Goal: Transaction & Acquisition: Purchase product/service

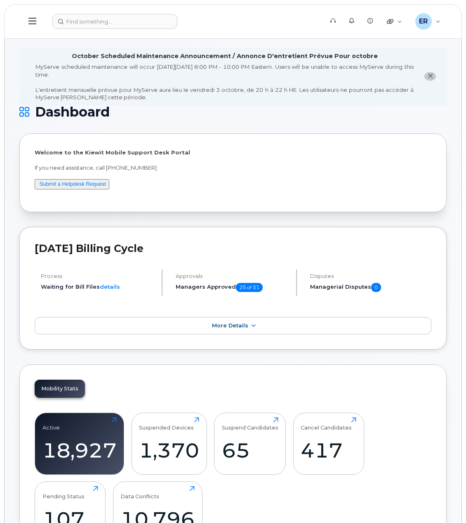
click at [101, 34] on header "Support Alerts Knowledge Base Quicklinks Suspend / Cancel Device Change SIM Car…" at bounding box center [232, 21] width 457 height 35
click at [101, 18] on input at bounding box center [114, 21] width 125 height 15
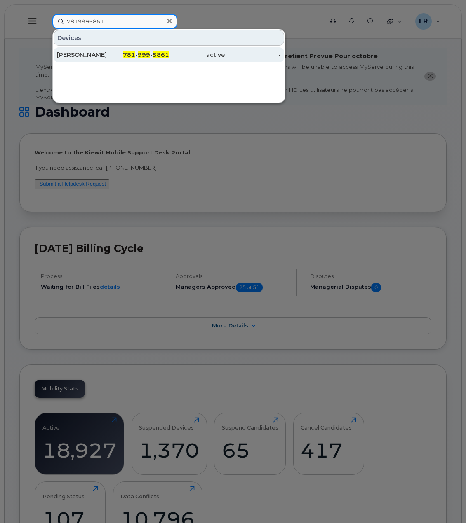
type input "7819995861"
click at [116, 59] on div "781 - 999 - 5861" at bounding box center [141, 54] width 56 height 15
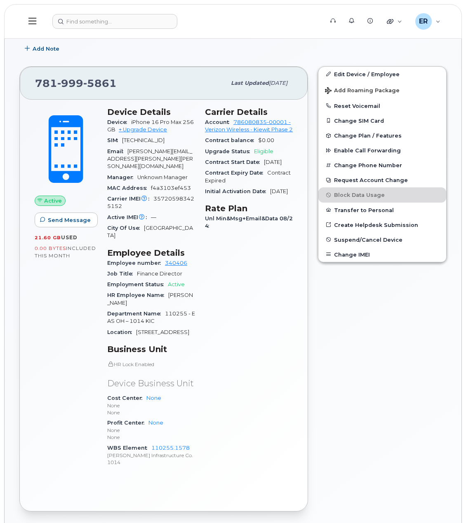
scroll to position [124, 0]
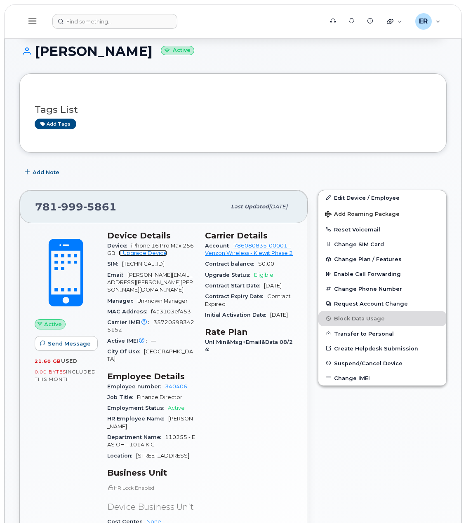
click at [154, 252] on link "+ Upgrade Device" at bounding box center [143, 253] width 48 height 6
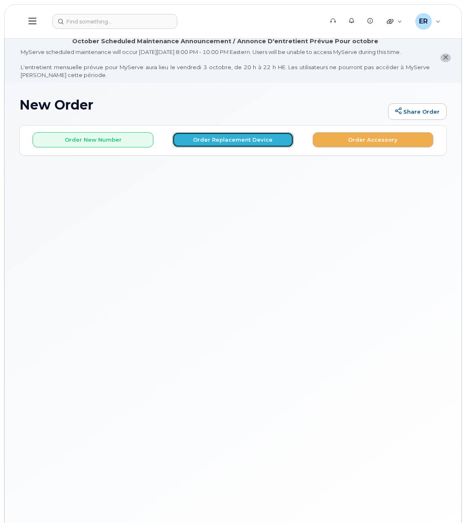
click at [227, 141] on button "Order Replacement Device" at bounding box center [232, 139] width 121 height 15
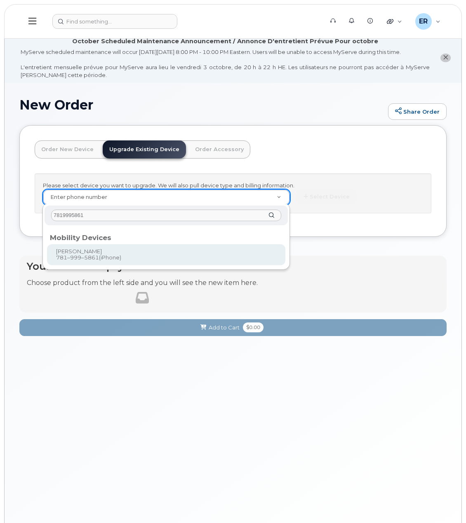
type input "7819995861"
type input "1172106"
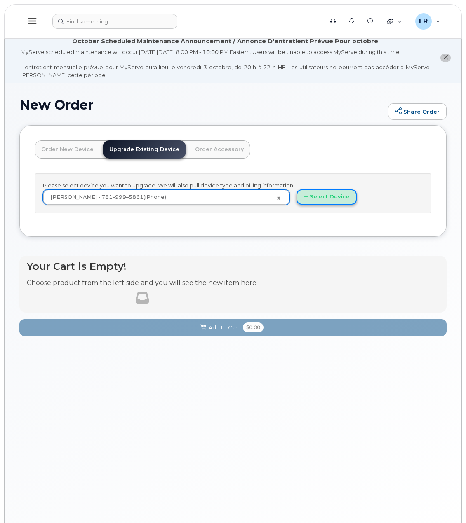
click at [343, 193] on button "Select Device" at bounding box center [326, 197] width 60 height 15
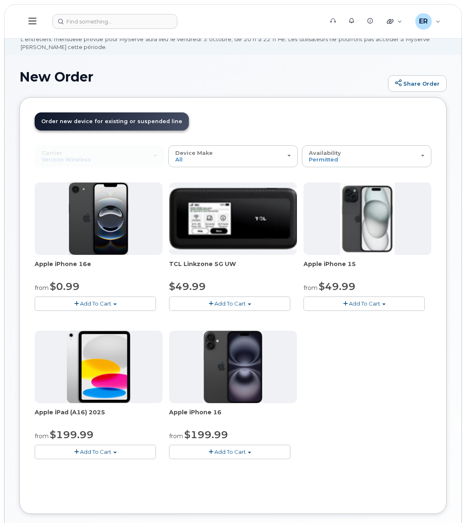
scroll to position [41, 0]
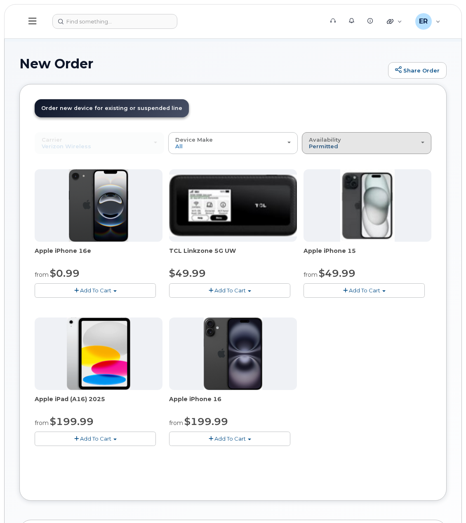
click at [324, 145] on span "Permitted" at bounding box center [323, 146] width 29 height 7
click at [321, 174] on div "All" at bounding box center [366, 176] width 125 height 10
click at [326, 140] on span "Availability" at bounding box center [325, 139] width 32 height 7
click at [318, 175] on label "All" at bounding box center [312, 176] width 17 height 10
click at [0, 0] on input "All" at bounding box center [0, 0] width 0 height 0
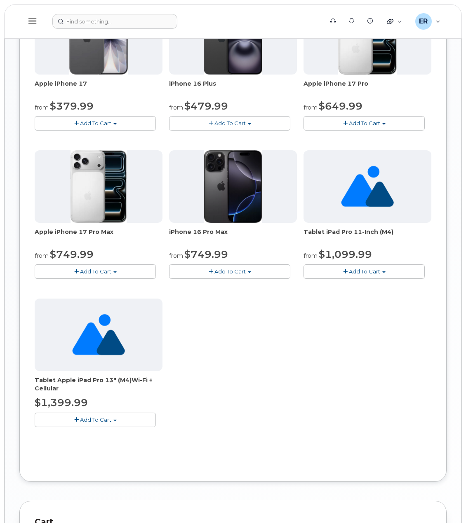
scroll to position [659, 0]
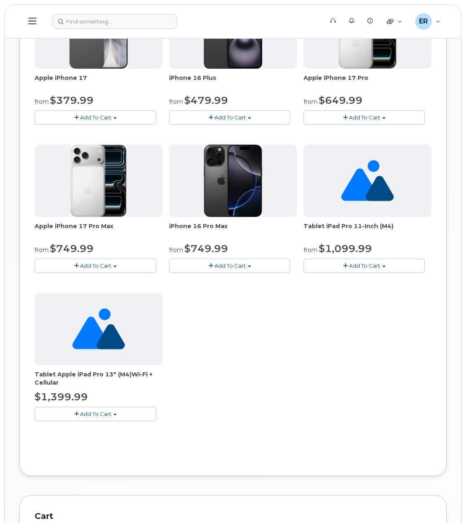
click at [108, 265] on span "Add To Cart" at bounding box center [95, 266] width 31 height 7
click at [92, 280] on link "$749.99 - 2 Year Upgrade (256GB)" at bounding box center [92, 281] width 111 height 10
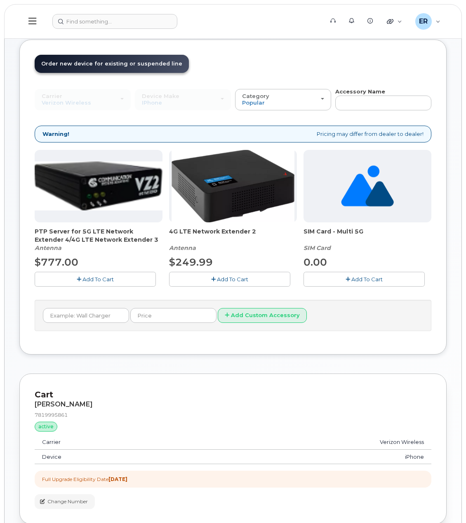
scroll to position [303, 0]
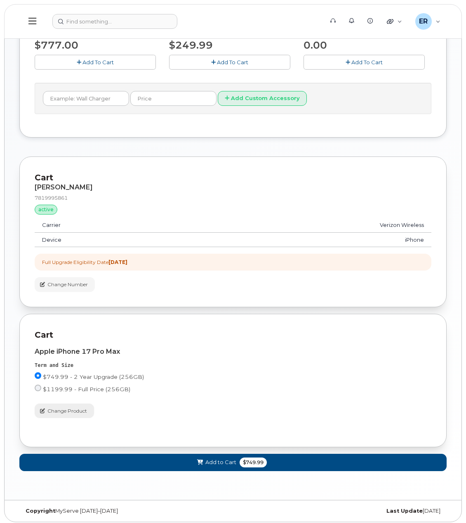
click at [68, 408] on span "Change Product" at bounding box center [67, 411] width 40 height 7
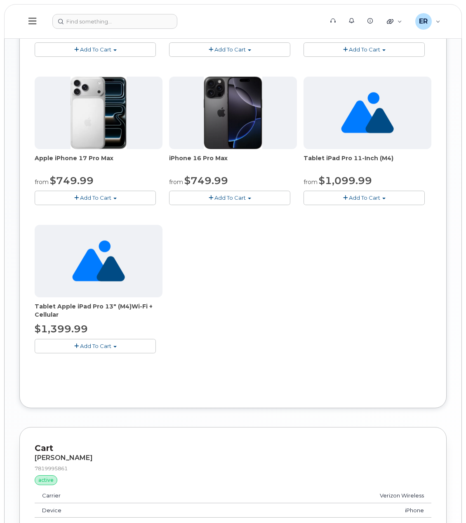
scroll to position [651, 0]
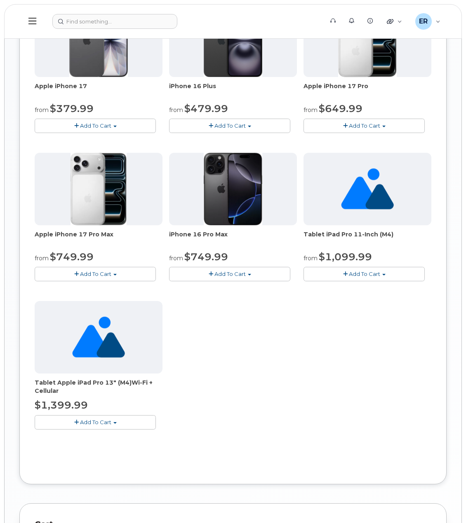
click at [94, 272] on span "Add To Cart" at bounding box center [95, 274] width 31 height 7
click at [80, 285] on link "$749.99 - 2 Year Upgrade (256GB)" at bounding box center [92, 289] width 111 height 10
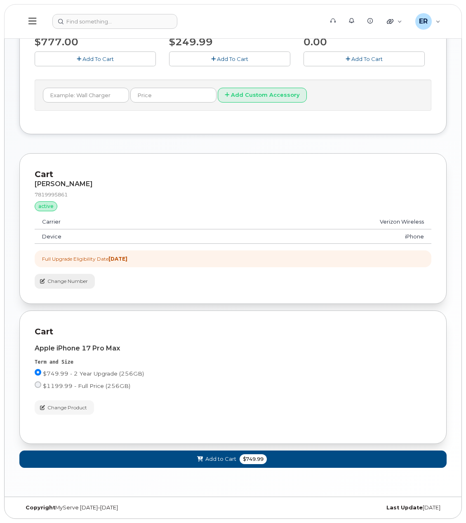
scroll to position [303, 0]
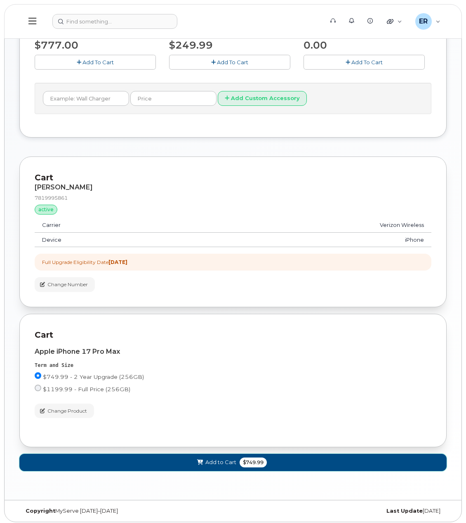
click at [232, 460] on span "Add to Cart" at bounding box center [220, 463] width 31 height 8
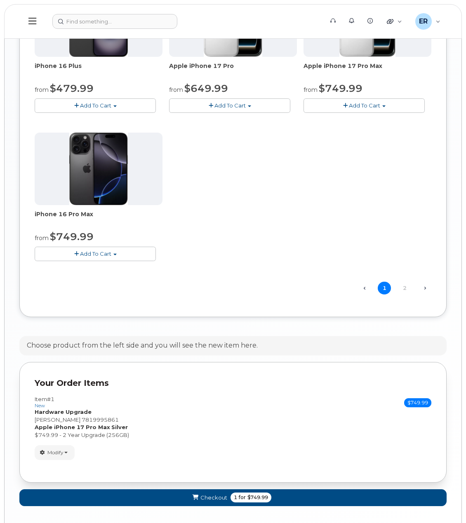
scroll to position [848, 0]
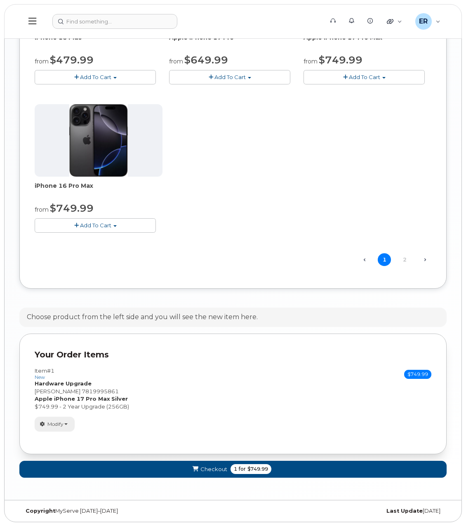
click at [57, 421] on span "Modify" at bounding box center [55, 424] width 16 height 7
click at [65, 433] on link "change" at bounding box center [74, 437] width 78 height 10
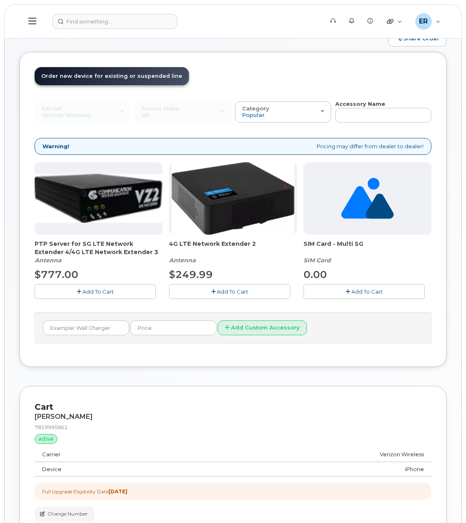
scroll to position [0, 0]
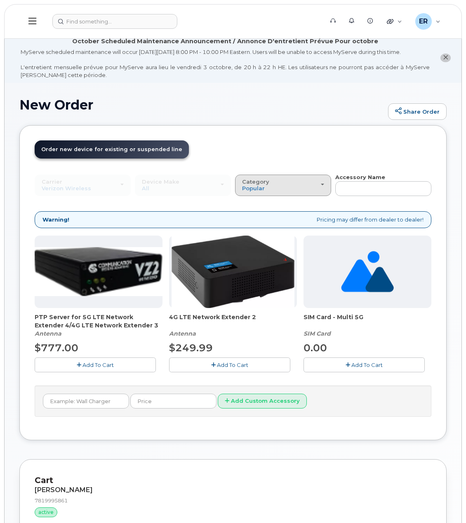
click at [299, 185] on div "Category Popular" at bounding box center [283, 185] width 82 height 13
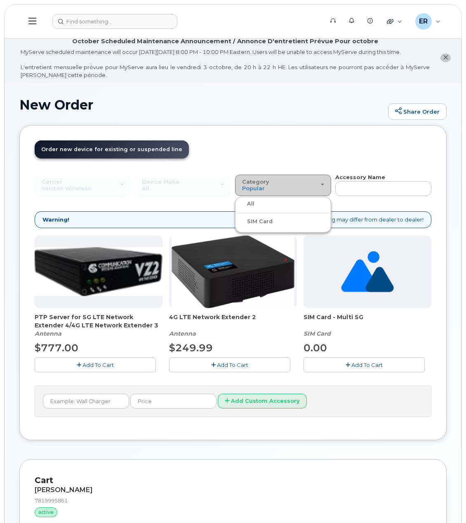
click at [299, 185] on div "Category Popular" at bounding box center [283, 185] width 82 height 13
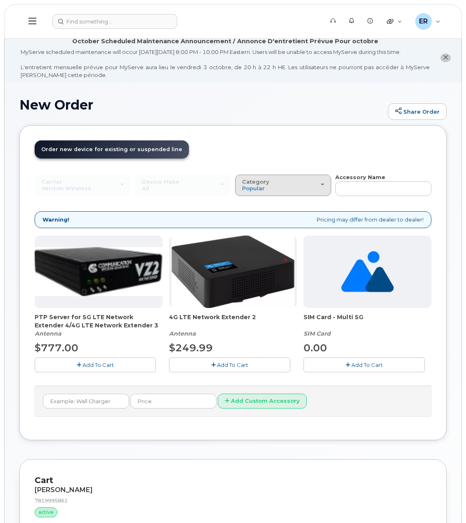
click at [299, 186] on div "Category Popular" at bounding box center [283, 185] width 82 height 13
click at [268, 205] on div "All" at bounding box center [283, 204] width 92 height 10
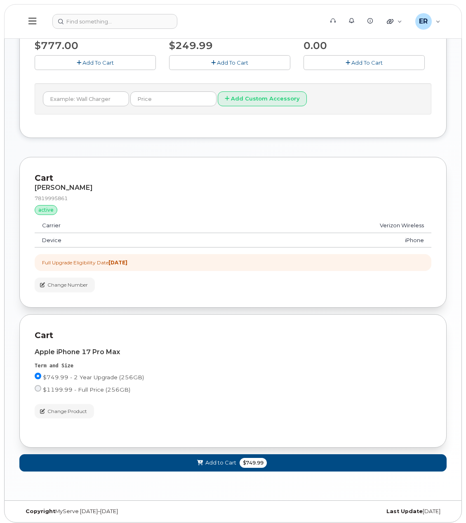
scroll to position [303, 0]
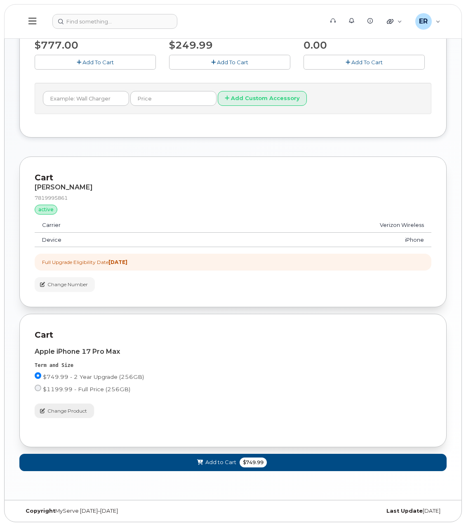
click at [49, 408] on span "Change Product" at bounding box center [67, 411] width 40 height 7
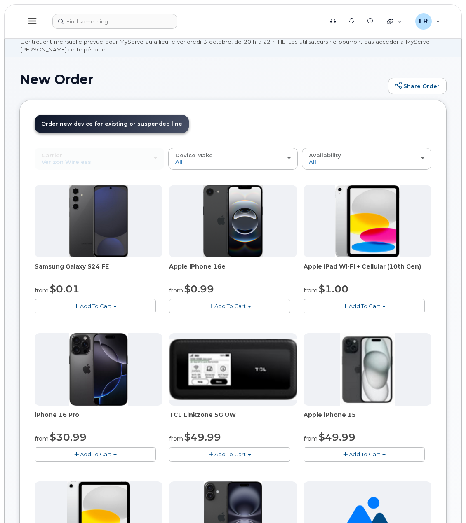
scroll to position [0, 0]
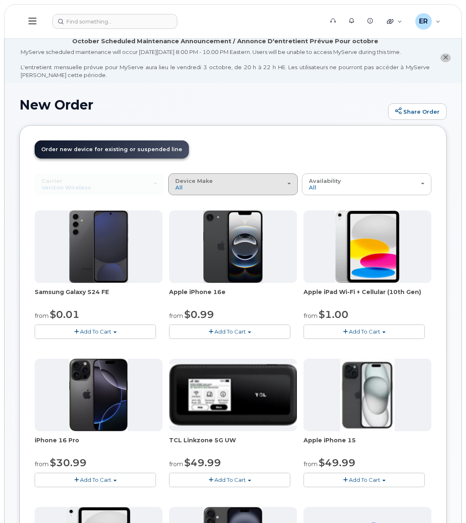
click at [206, 180] on span "Device Make" at bounding box center [194, 181] width 38 height 7
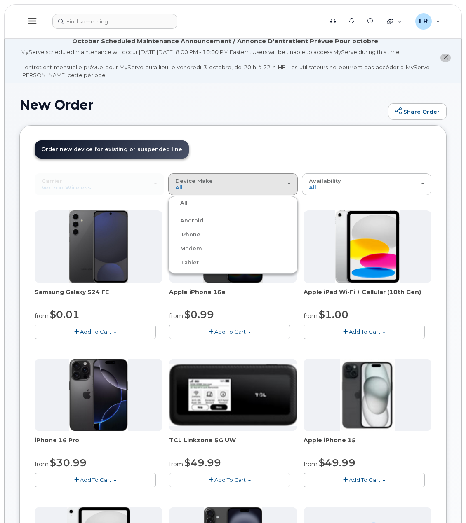
click at [185, 236] on label "iPhone" at bounding box center [185, 235] width 30 height 10
click at [0, 0] on input "iPhone" at bounding box center [0, 0] width 0 height 0
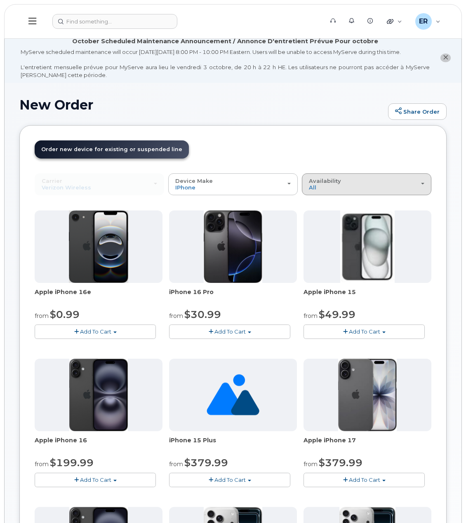
click at [347, 182] on div "Availability Permitted All" at bounding box center [366, 184] width 115 height 13
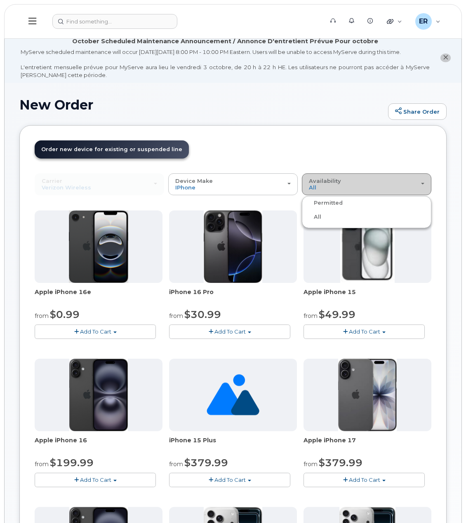
click at [327, 182] on span "Availability" at bounding box center [325, 181] width 32 height 7
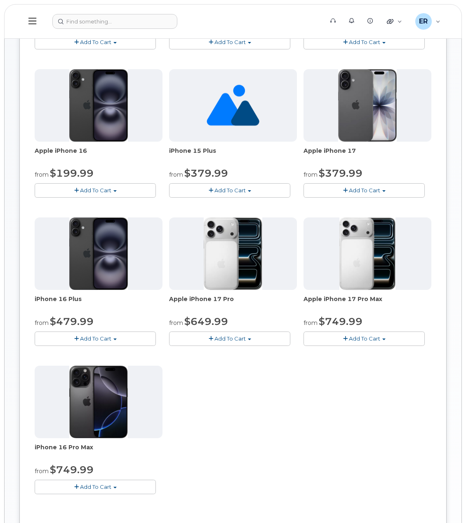
scroll to position [231, 0]
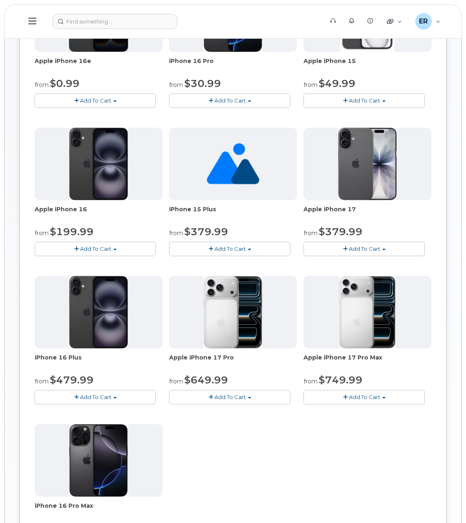
click at [353, 396] on span "Add To Cart" at bounding box center [364, 397] width 31 height 7
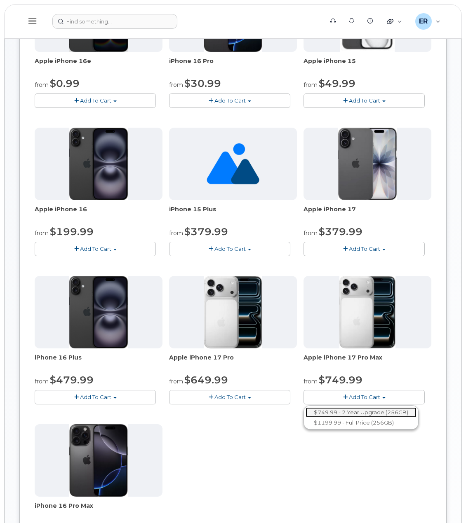
click at [372, 408] on link "$749.99 - 2 Year Upgrade (256GB)" at bounding box center [360, 413] width 111 height 10
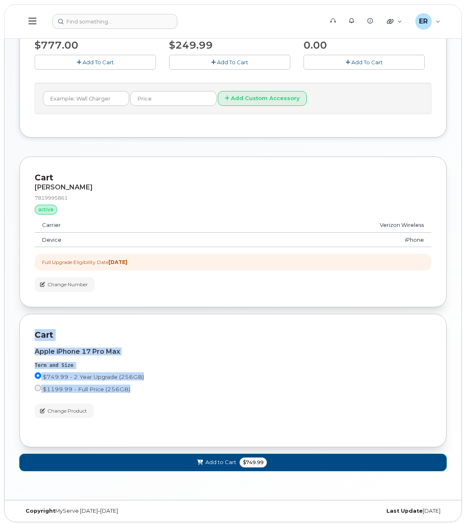
click at [232, 460] on span "Add to Cart" at bounding box center [220, 463] width 31 height 8
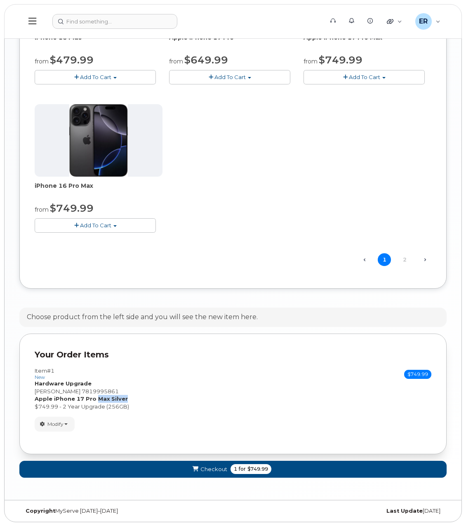
drag, startPoint x: 127, startPoint y: 398, endPoint x: 95, endPoint y: 398, distance: 32.1
click at [95, 398] on div "Apple iPhone 17 Pro Max Silver $749.99 - 2 Year Upgrade (256GB)" at bounding box center [233, 402] width 396 height 15
click at [112, 396] on strong "Silver" at bounding box center [119, 399] width 16 height 7
drag, startPoint x: 107, startPoint y: 397, endPoint x: 128, endPoint y: 396, distance: 21.5
click at [128, 396] on div "Apple iPhone 17 Pro Max Silver $749.99 - 2 Year Upgrade (256GB)" at bounding box center [233, 402] width 396 height 15
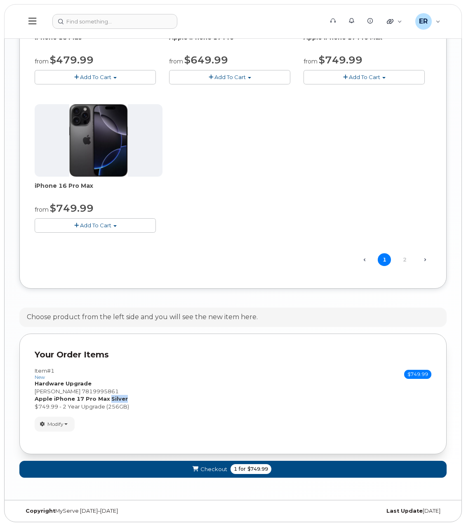
copy strong "Silver"
click at [333, 466] on button "Checkout 1 for $749.99" at bounding box center [232, 469] width 427 height 17
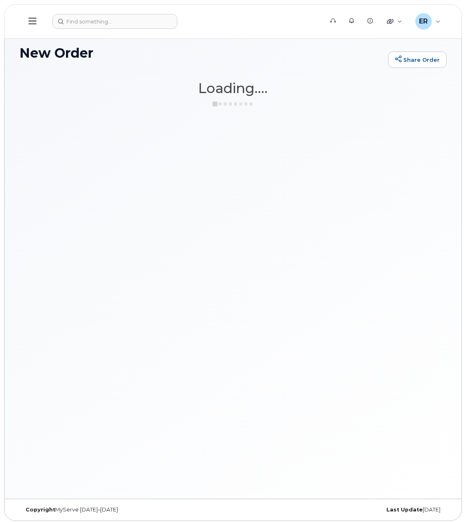
scroll to position [54, 0]
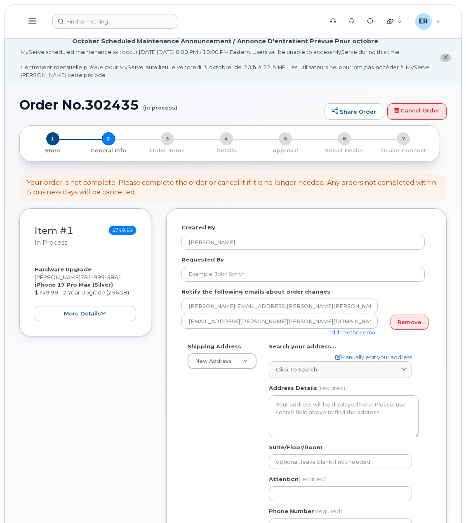
select select
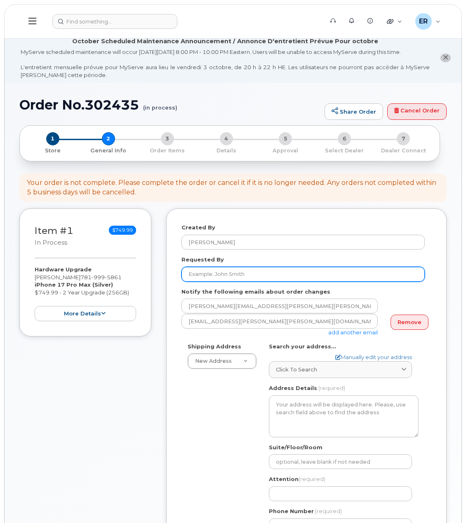
click at [225, 275] on input "Requested By" at bounding box center [302, 274] width 243 height 15
paste input "Patrick.Loecher"
click at [207, 274] on input "Patrick.Loecher" at bounding box center [302, 274] width 243 height 15
type input "[PERSON_NAME]"
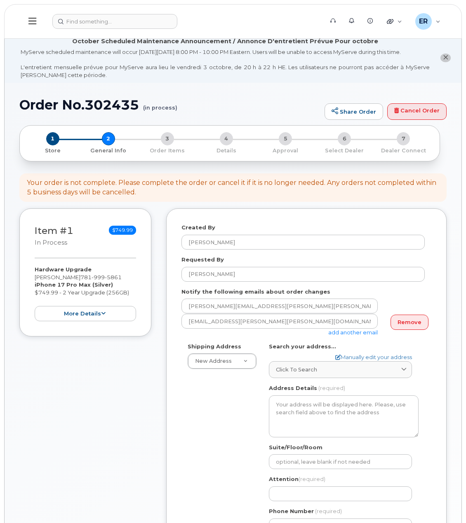
click at [161, 389] on div "Item #1 in process $749.99 Hardware Upgrade PATRICK LOECHER 781 999 5861 iPhone…" at bounding box center [232, 399] width 427 height 380
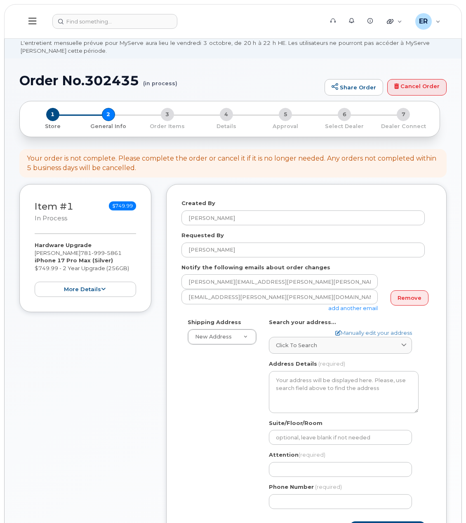
scroll to position [41, 0]
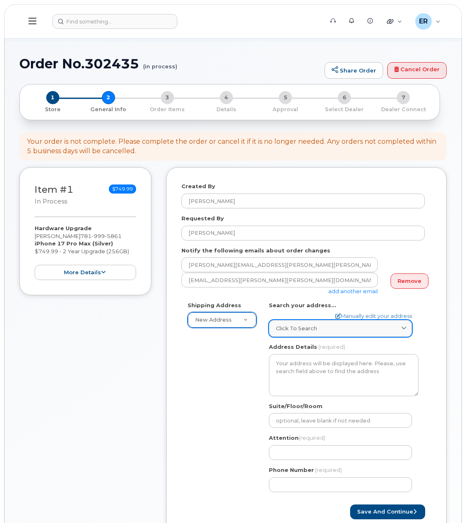
click at [300, 326] on link "Click to search" at bounding box center [340, 328] width 143 height 17
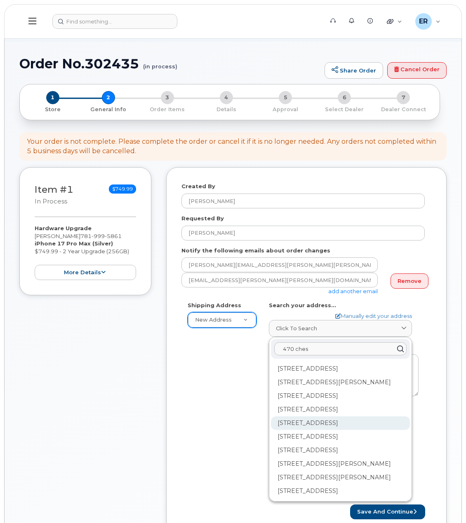
type input "470 ches"
click at [344, 427] on div "470 Chestnut Ridge Rd Woodcliff Lake NJ 07677" at bounding box center [340, 424] width 139 height 14
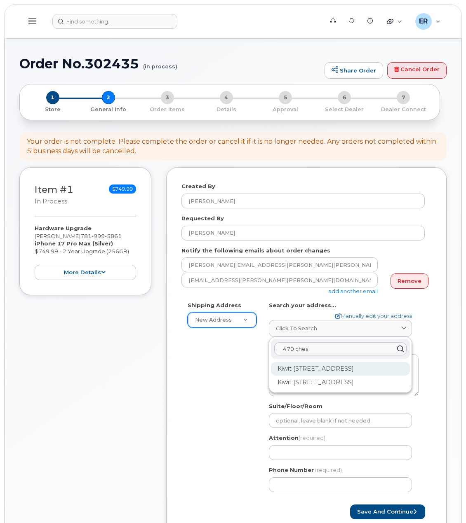
click at [339, 372] on div "Kiwit 470 Chestnut Ridge Rd Ste 1 Woodcliff Lake NJ 07677-7730" at bounding box center [340, 369] width 139 height 14
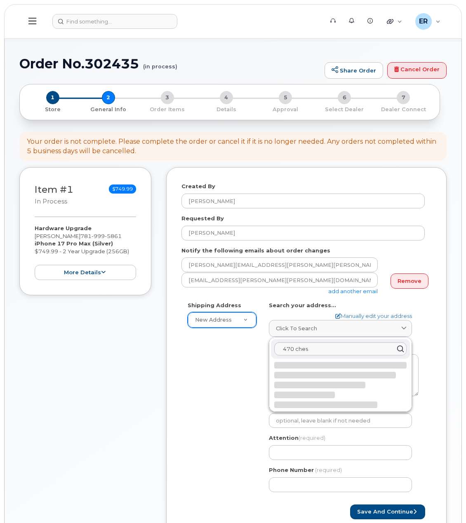
select select
type textarea "Kiwit 470 Chestnut Ridge Rd Ste 1 WOODCLIFF LAKE NJ 07677-7730 UNITED STATES"
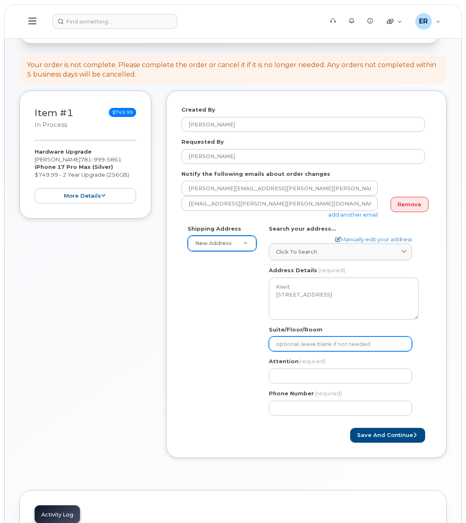
scroll to position [124, 0]
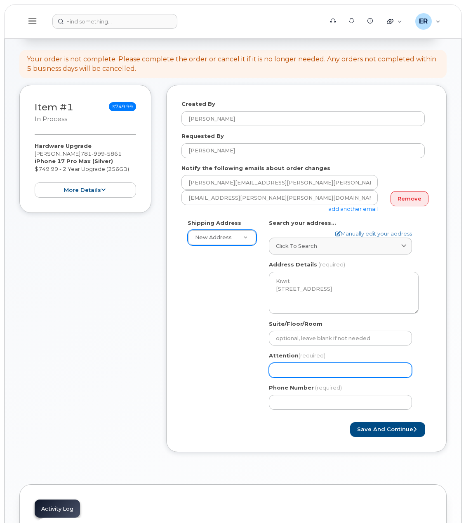
click at [313, 363] on input "Attention (required)" at bounding box center [340, 370] width 143 height 15
type input "[PERSON_NAME]"
select select
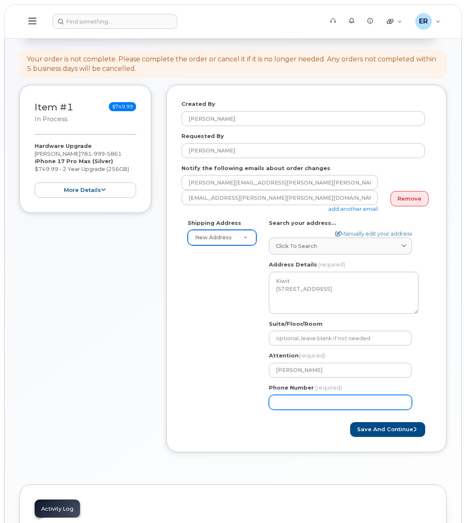
click at [304, 395] on input "Phone Number" at bounding box center [340, 402] width 143 height 15
type input "781999586"
select select
type input "7819995861"
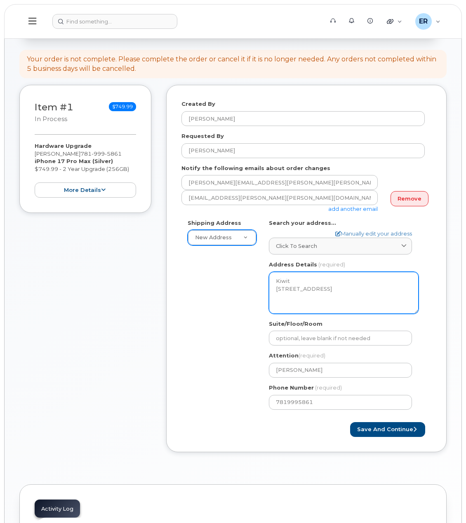
click at [281, 274] on textarea "Kiwit 470 Chestnut Ridge Rd Ste 1 WOODCLIFF LAKE NJ 07677-7730 UNITED STATES" at bounding box center [344, 293] width 150 height 42
click at [274, 274] on textarea "Kiwit 470 Chestnut Ridge Rd Ste 1 WOODCLIFF LAKE NJ 07677-7730 UNITED STATES" at bounding box center [344, 293] width 150 height 42
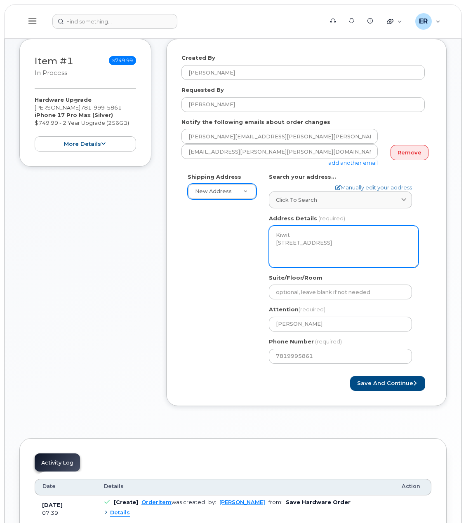
scroll to position [247, 0]
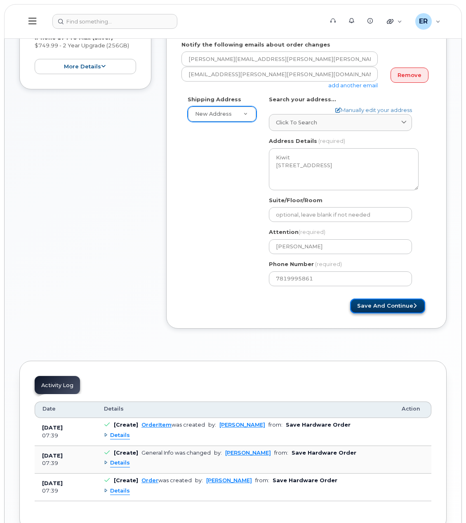
click at [395, 300] on button "Save and Continue" at bounding box center [387, 306] width 75 height 15
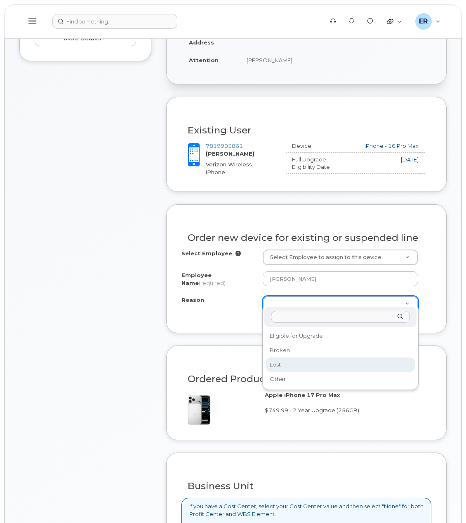
scroll to position [288, 0]
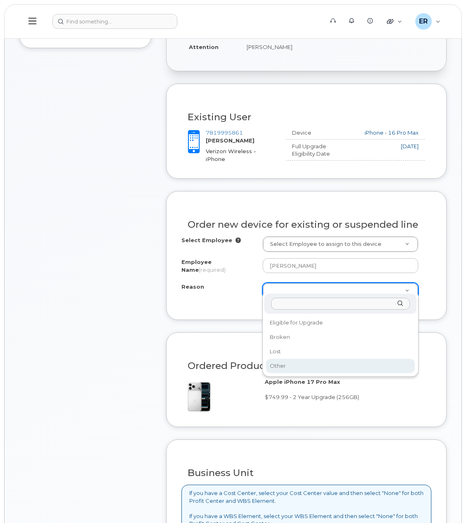
select select "other"
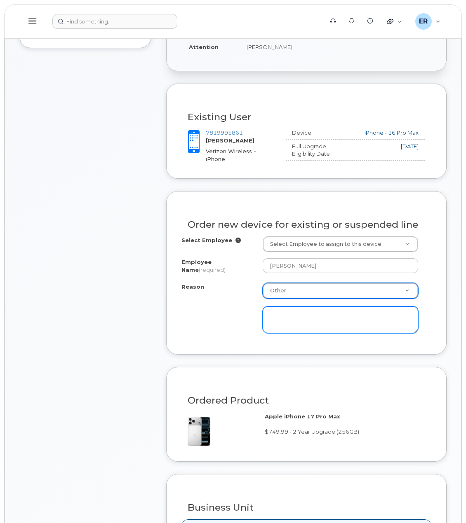
click at [294, 317] on textarea at bounding box center [340, 320] width 155 height 27
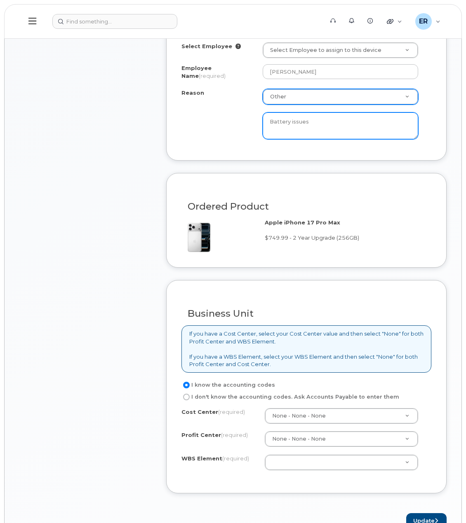
scroll to position [536, 0]
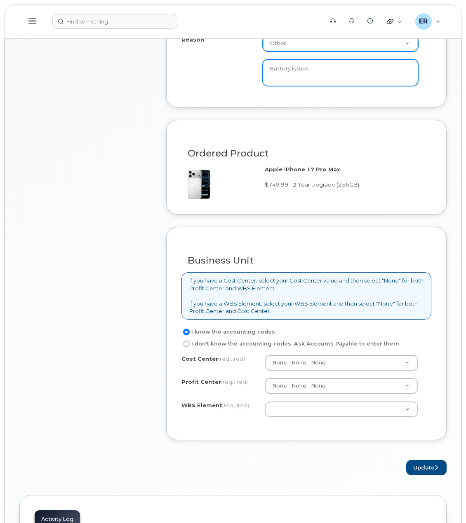
type textarea "Battery issues"
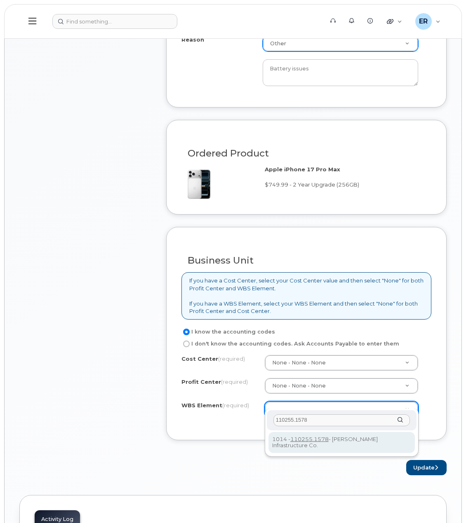
type input "110255.1578"
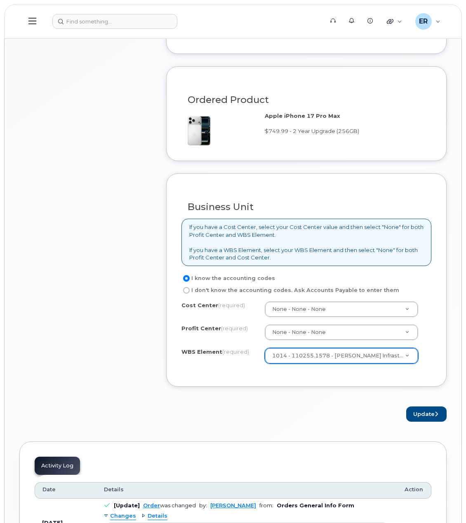
scroll to position [577, 0]
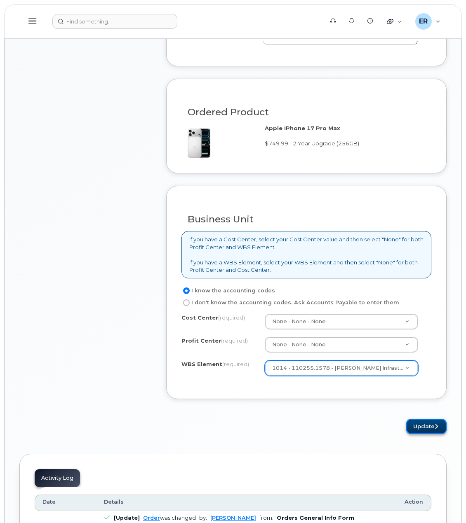
click at [417, 419] on button "Update" at bounding box center [426, 426] width 40 height 15
drag, startPoint x: 439, startPoint y: 324, endPoint x: 437, endPoint y: 295, distance: 28.5
click at [437, 295] on div "Business Unit If you have a Cost Center, select your Cost Center value and then…" at bounding box center [306, 292] width 280 height 213
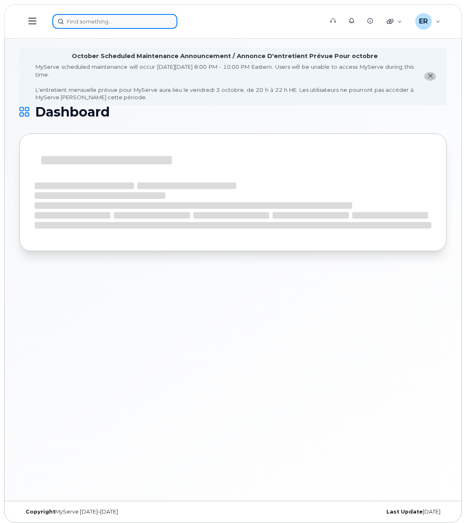
click at [111, 22] on input at bounding box center [114, 21] width 125 height 15
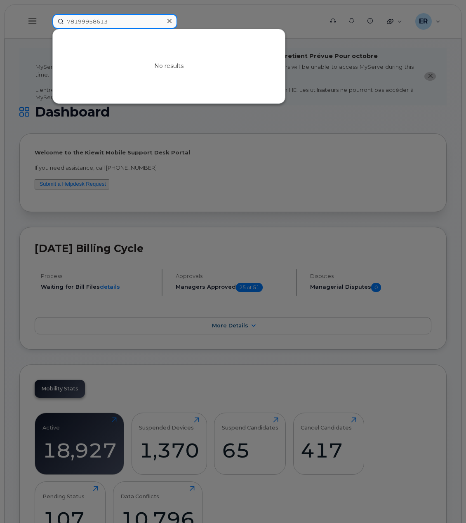
type input "7819995861"
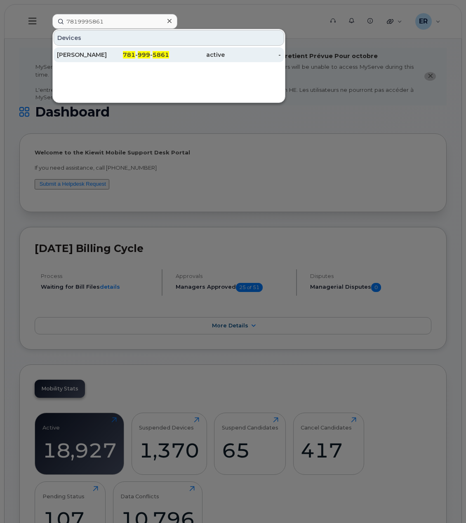
click at [170, 55] on div "active" at bounding box center [197, 55] width 56 height 8
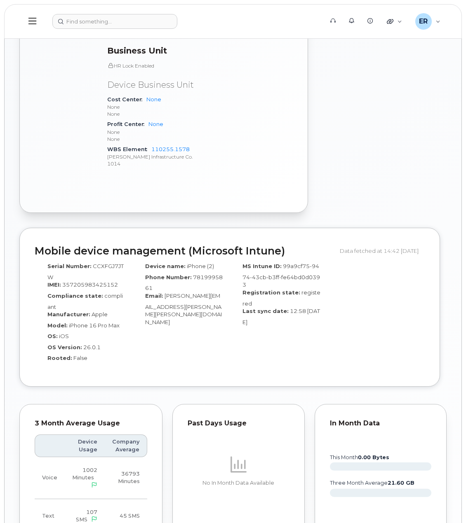
scroll to position [491, 0]
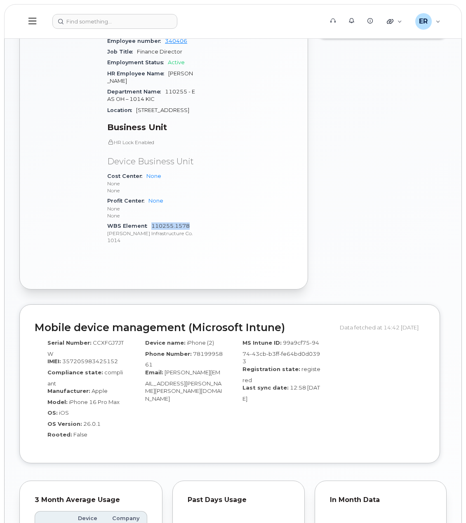
drag, startPoint x: 193, startPoint y: 225, endPoint x: 151, endPoint y: 225, distance: 42.0
click at [151, 225] on div "WBS Element 110255.1578 [PERSON_NAME] Infrastructure Co. 1014" at bounding box center [151, 233] width 88 height 25
copy link "110255.1578"
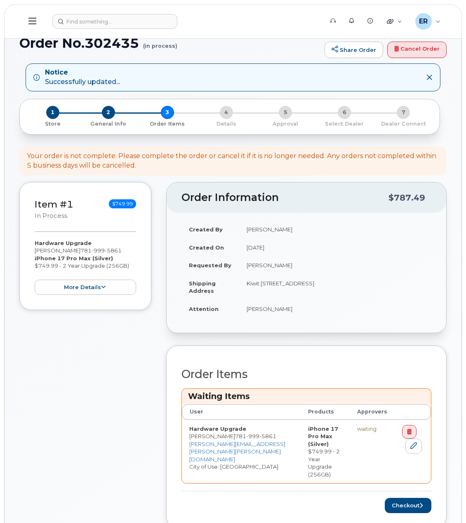
scroll to position [165, 0]
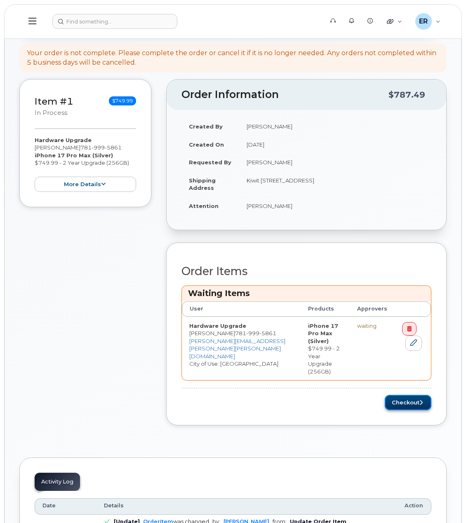
click at [399, 395] on button "Checkout" at bounding box center [408, 402] width 47 height 15
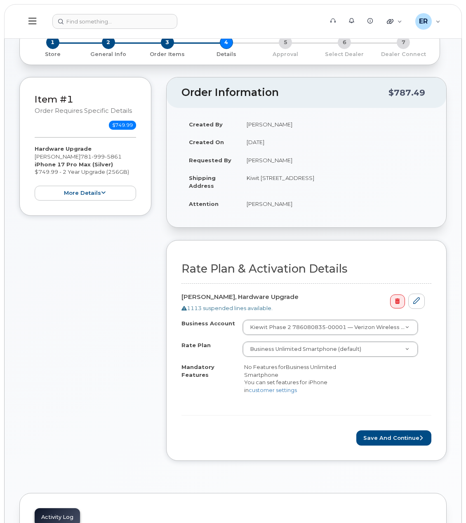
scroll to position [124, 0]
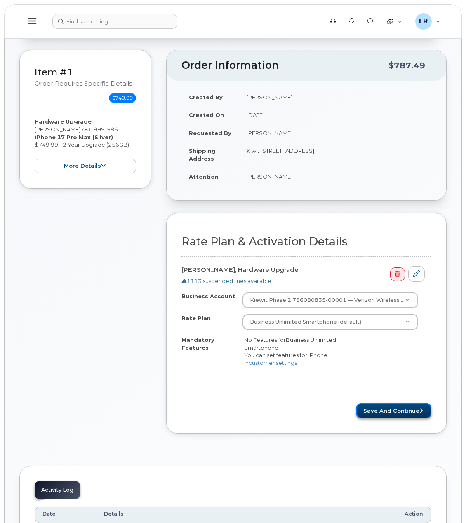
click at [384, 409] on button "Save and Continue" at bounding box center [393, 410] width 75 height 15
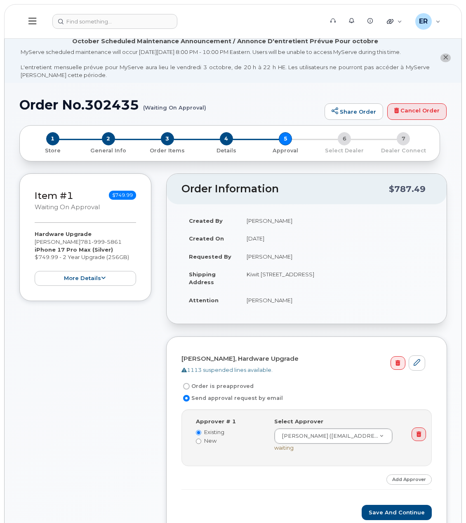
scroll to position [82, 0]
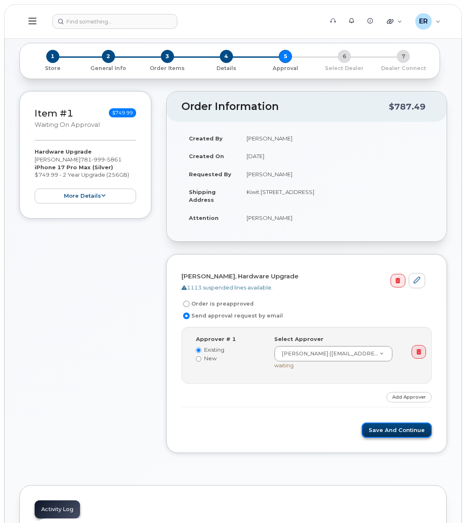
click at [406, 430] on button "Save and Continue" at bounding box center [396, 430] width 70 height 15
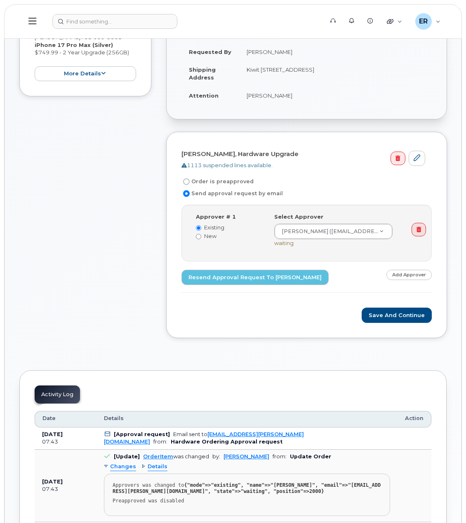
scroll to position [206, 0]
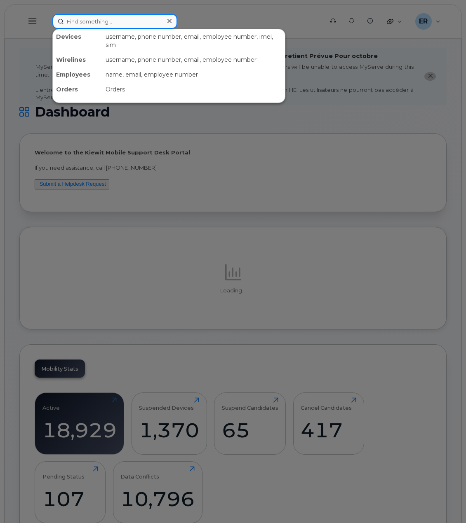
click at [127, 22] on input at bounding box center [114, 21] width 125 height 15
click at [59, 124] on div at bounding box center [233, 261] width 466 height 523
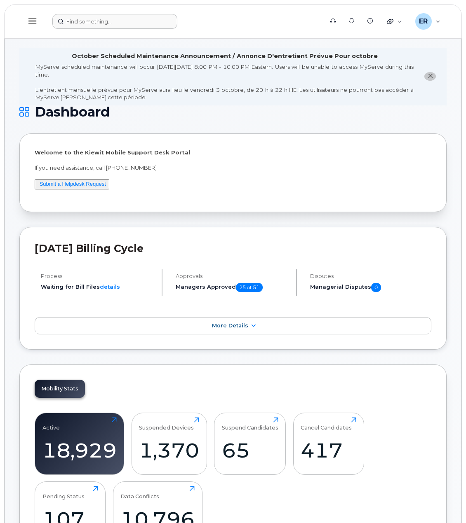
click at [30, 21] on icon at bounding box center [32, 20] width 8 height 9
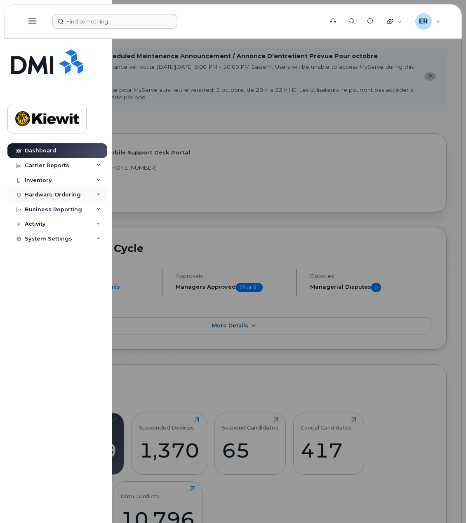
click at [56, 188] on div "Hardware Ordering" at bounding box center [57, 195] width 100 height 15
click at [36, 222] on div "Orders" at bounding box center [38, 225] width 20 height 7
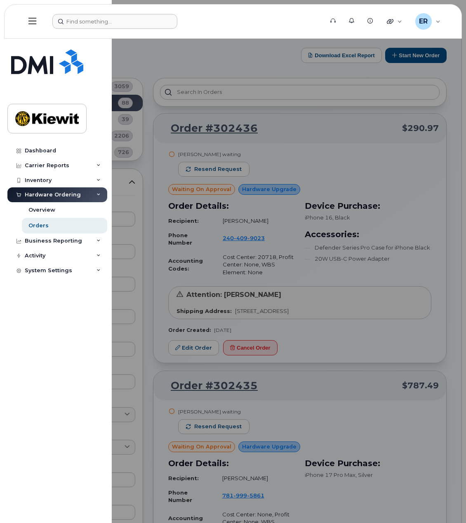
click at [298, 122] on div at bounding box center [233, 261] width 466 height 523
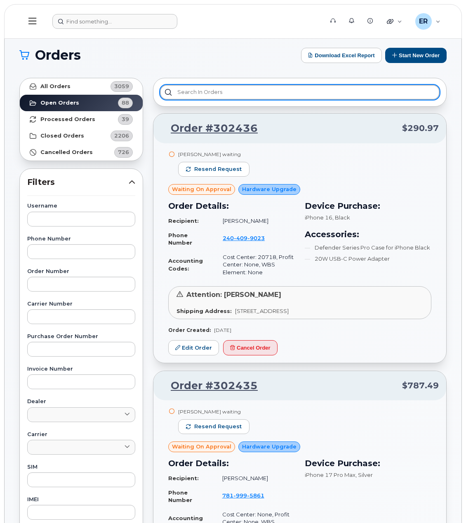
click at [239, 87] on input "text" at bounding box center [299, 92] width 279 height 15
click at [114, 12] on header "Support Alerts Knowledge Base Quicklinks Suspend / Cancel Device Change SIM Car…" at bounding box center [232, 21] width 457 height 35
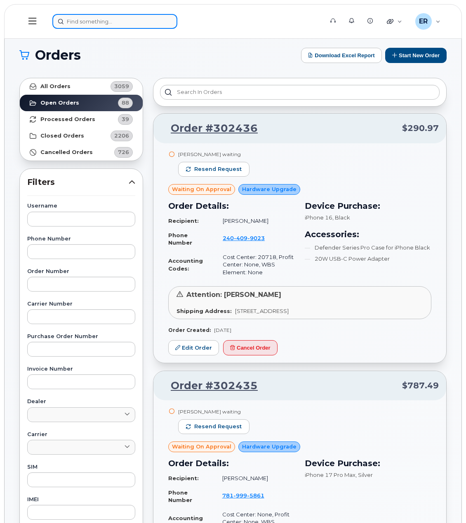
click at [114, 19] on input at bounding box center [114, 21] width 125 height 15
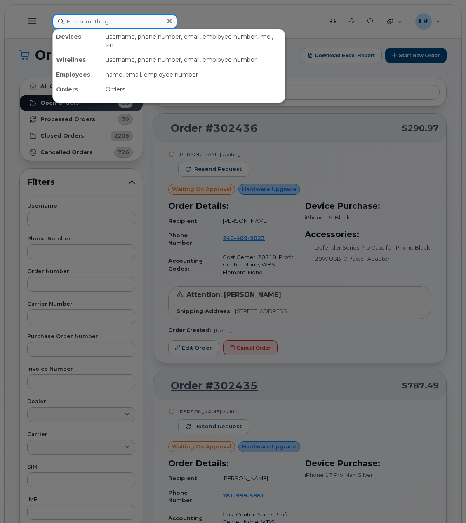
click at [126, 19] on input at bounding box center [114, 21] width 125 height 15
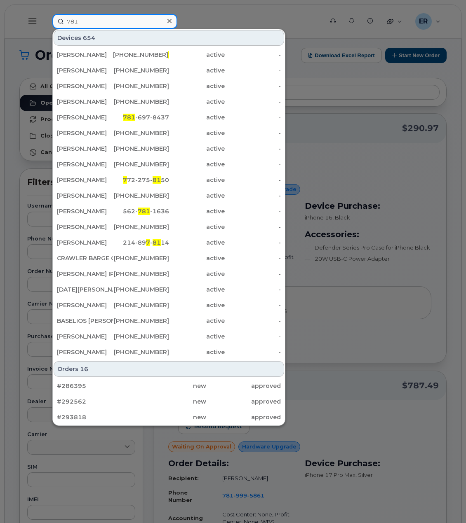
click at [87, 14] on input "781" at bounding box center [114, 21] width 125 height 15
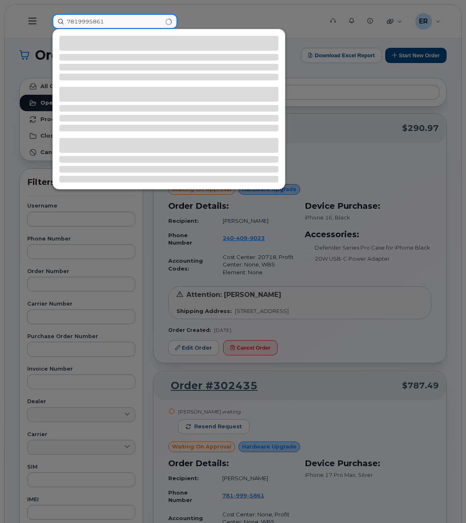
type input "7819995861"
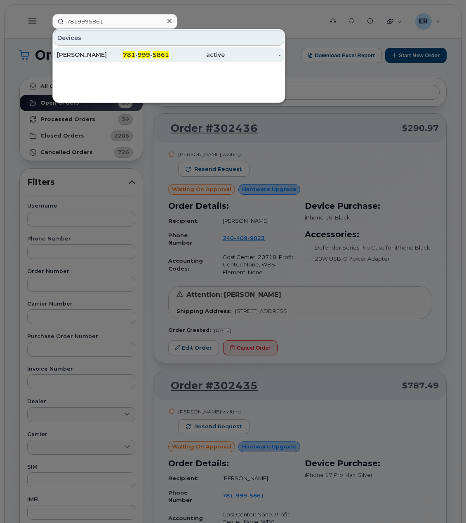
click at [173, 55] on div "active" at bounding box center [197, 55] width 56 height 8
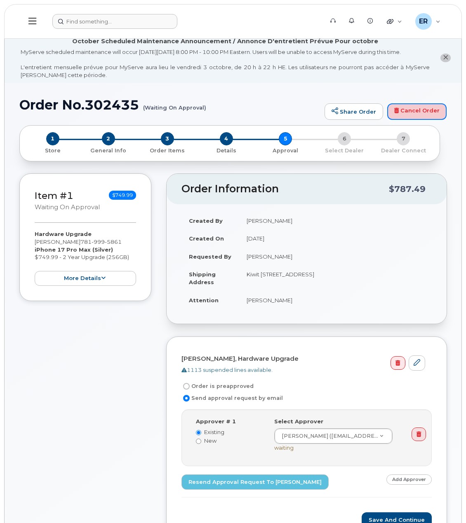
drag, startPoint x: 418, startPoint y: 109, endPoint x: 275, endPoint y: 28, distance: 164.6
click at [418, 109] on link "Cancel Order" at bounding box center [416, 111] width 59 height 16
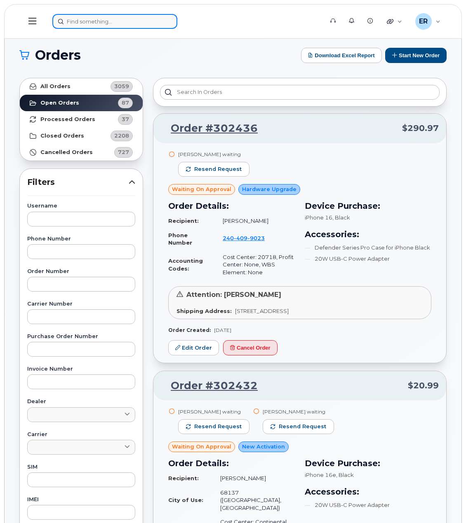
click at [131, 23] on input at bounding box center [114, 21] width 125 height 15
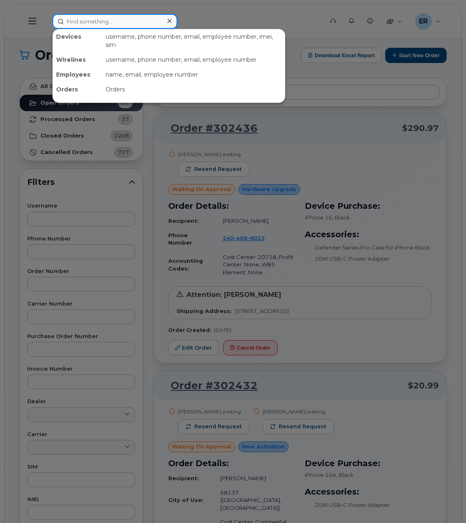
paste input "Order #302435"
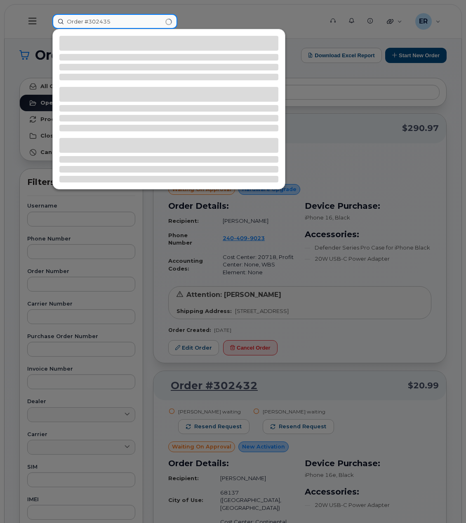
type input "Order #302435"
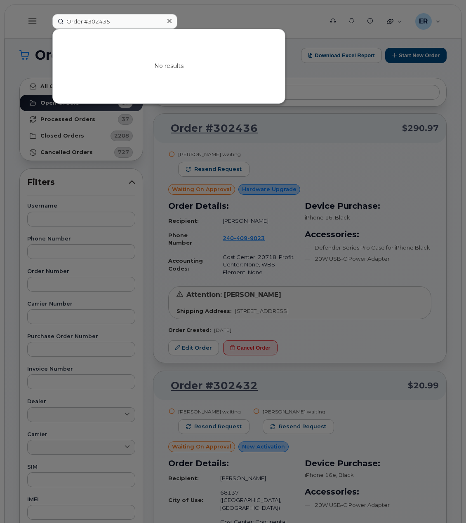
click at [388, 196] on div at bounding box center [233, 261] width 466 height 523
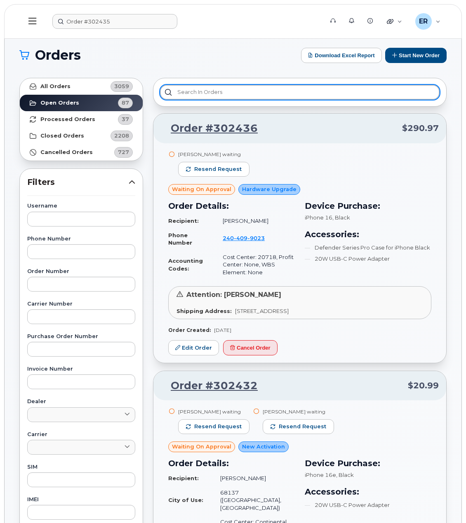
click at [202, 88] on input "text" at bounding box center [299, 92] width 279 height 15
paste input "302435"
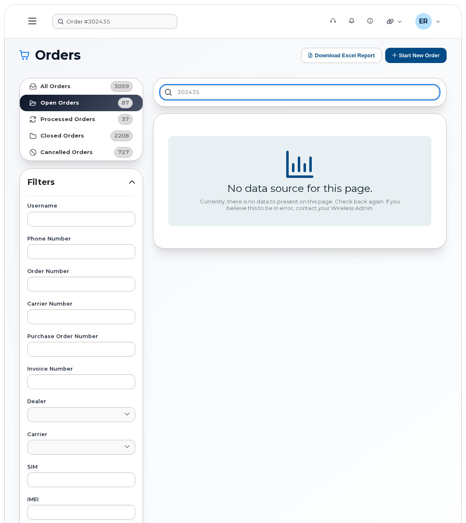
type input "302435"
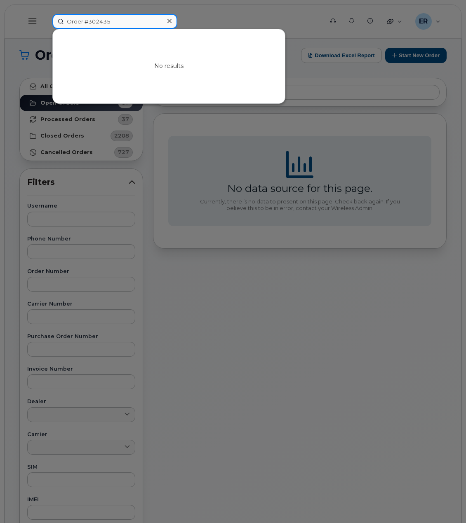
click at [144, 23] on input "Order #302435" at bounding box center [114, 21] width 125 height 15
click at [253, 296] on div at bounding box center [233, 261] width 466 height 523
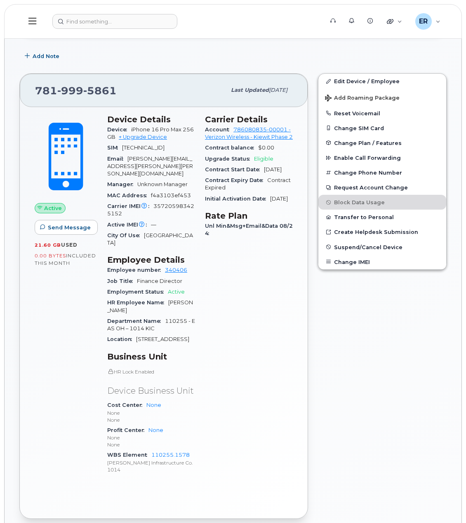
scroll to position [247, 0]
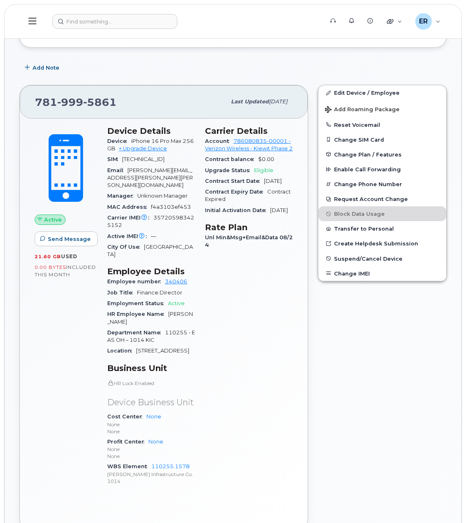
click at [190, 220] on span "357205983425152" at bounding box center [150, 222] width 87 height 14
